Goal: Navigation & Orientation: Understand site structure

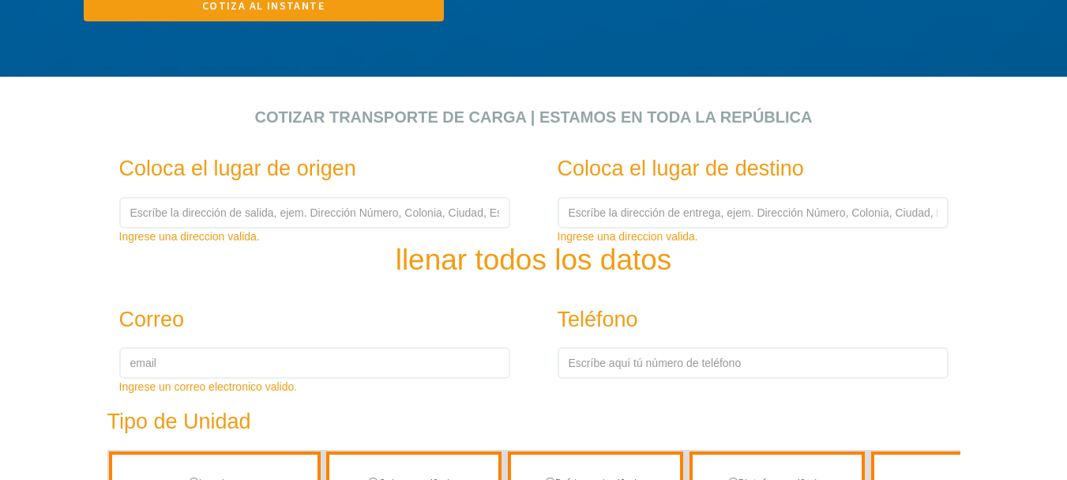
scroll to position [474, 0]
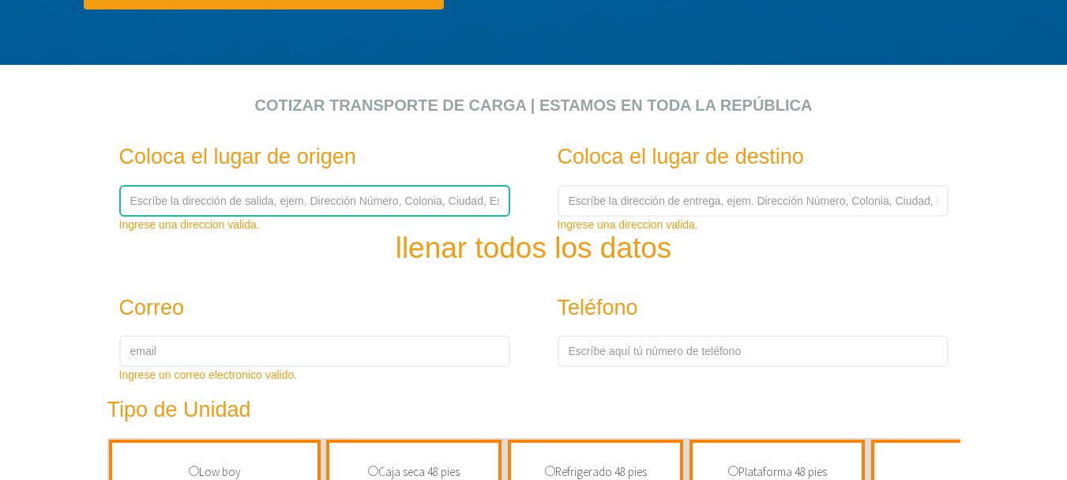
click at [314, 198] on input "text" at bounding box center [314, 201] width 391 height 32
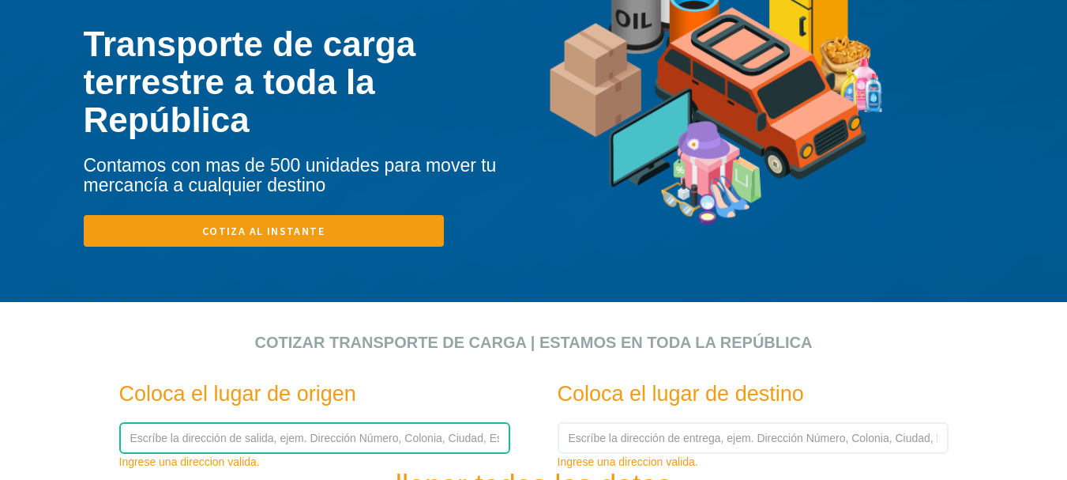
scroll to position [0, 0]
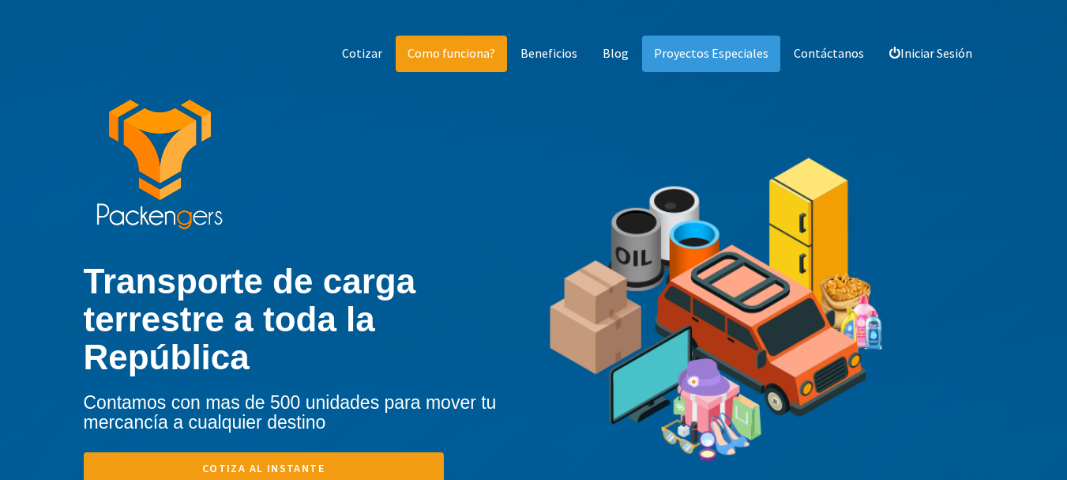
click at [494, 58] on link "Como funciona?" at bounding box center [451, 54] width 111 height 36
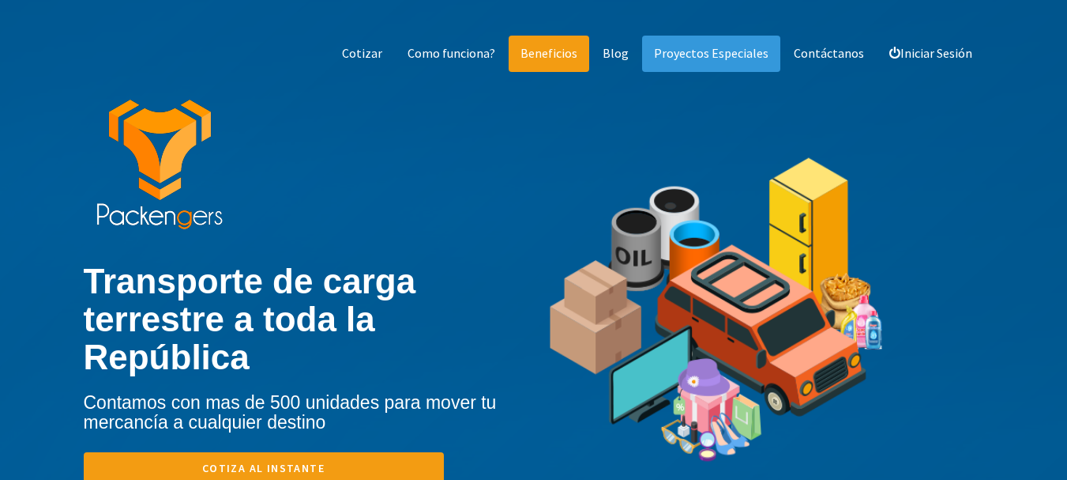
click at [551, 43] on link "Beneficios" at bounding box center [549, 54] width 81 height 36
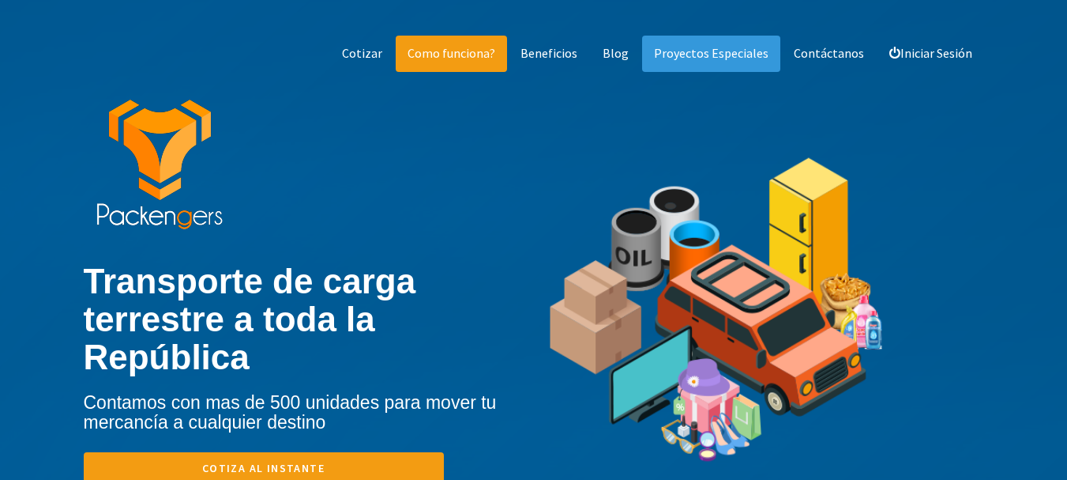
click at [458, 55] on link "Como funciona?" at bounding box center [451, 54] width 111 height 36
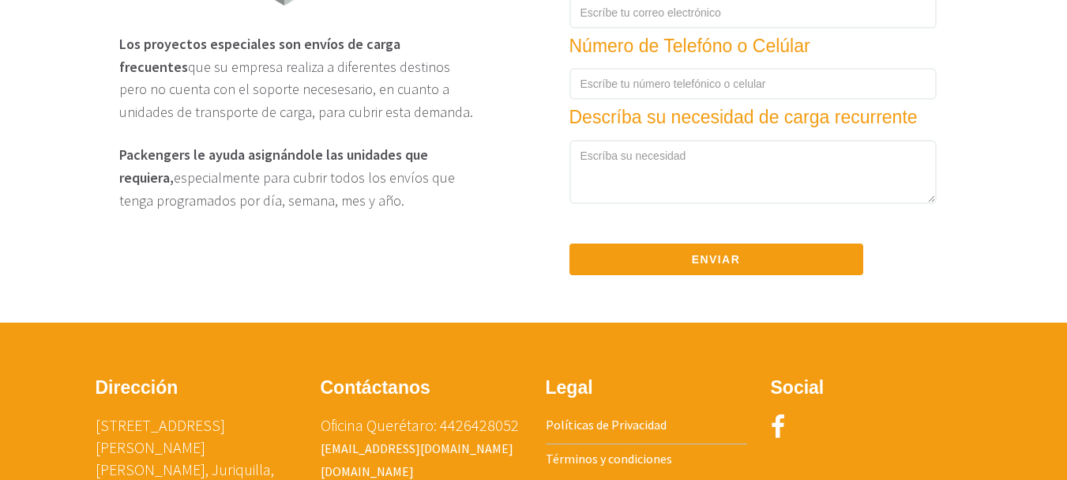
scroll to position [2592, 0]
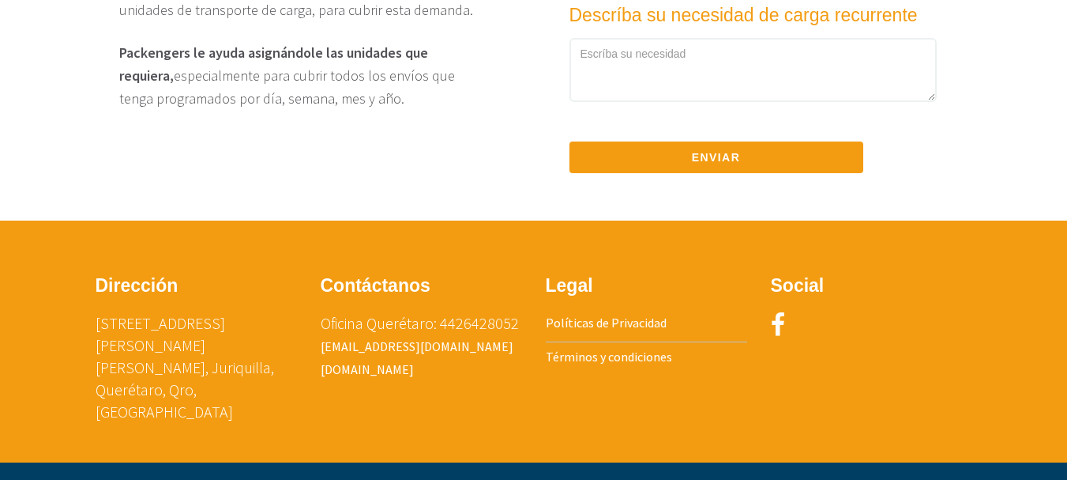
scroll to position [1761, 0]
